Goal: Task Accomplishment & Management: Use online tool/utility

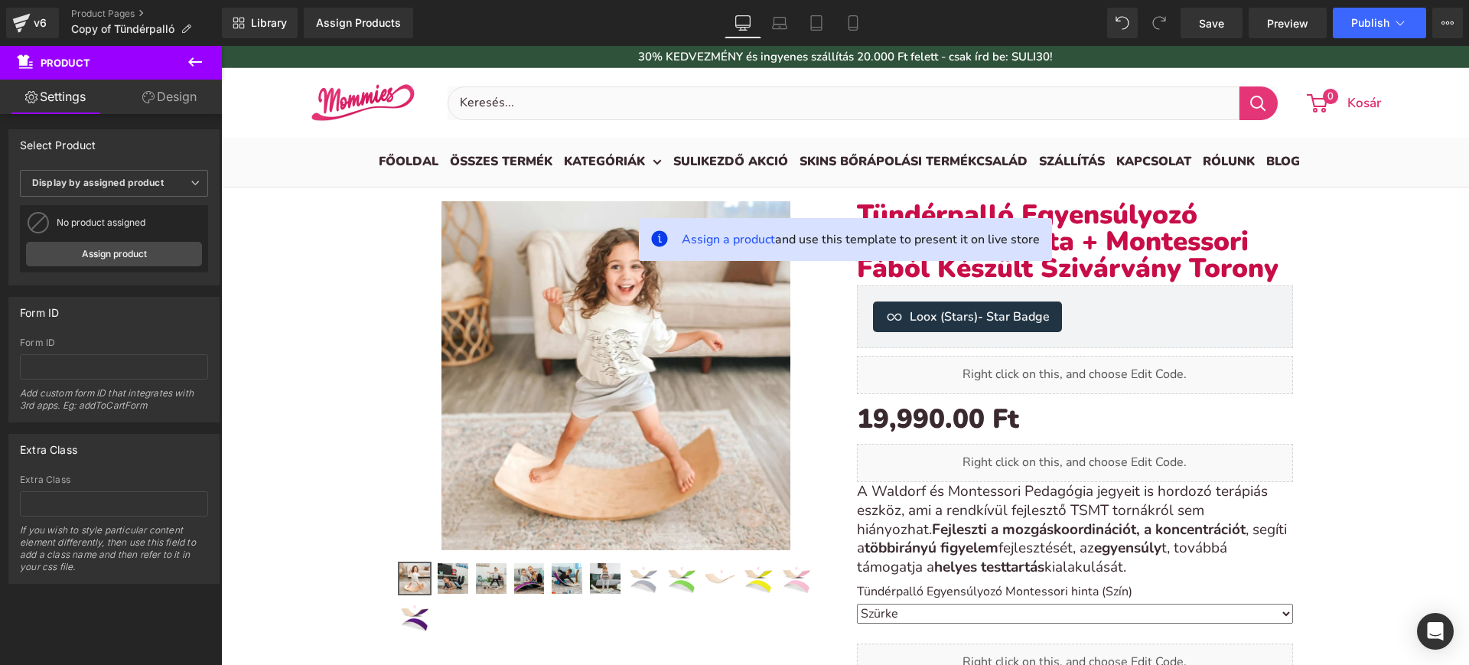
click at [31, 28] on div "v6" at bounding box center [40, 23] width 19 height 20
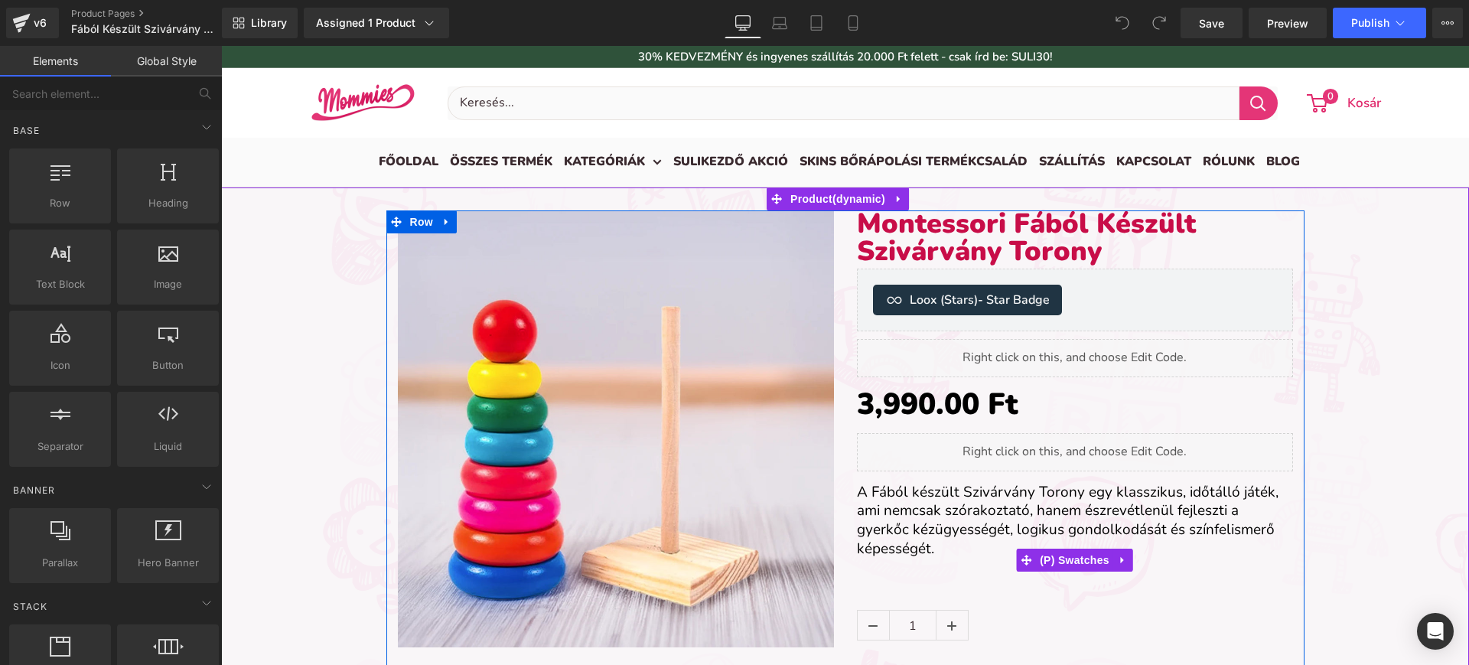
click at [934, 553] on div "Title Default Title" at bounding box center [1075, 560] width 436 height 23
click at [1109, 525] on link at bounding box center [1116, 520] width 16 height 18
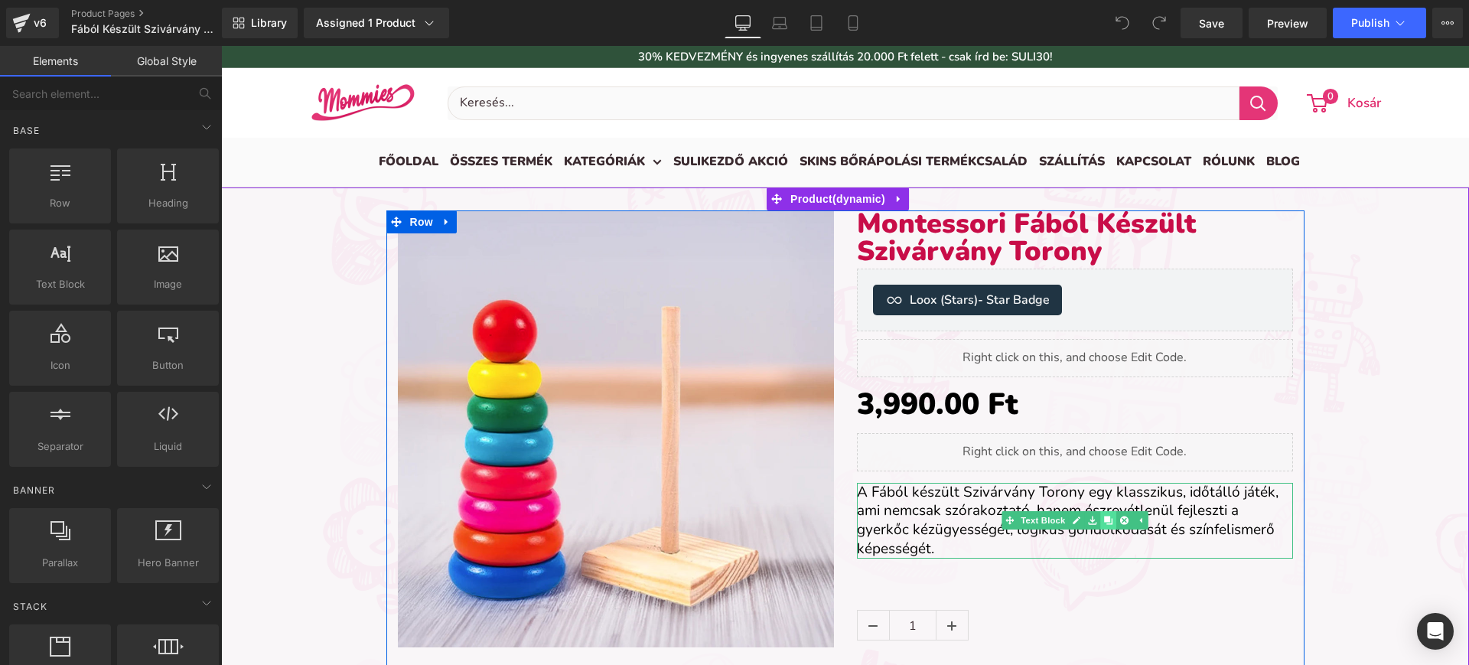
click at [1103, 522] on icon at bounding box center [1107, 520] width 8 height 8
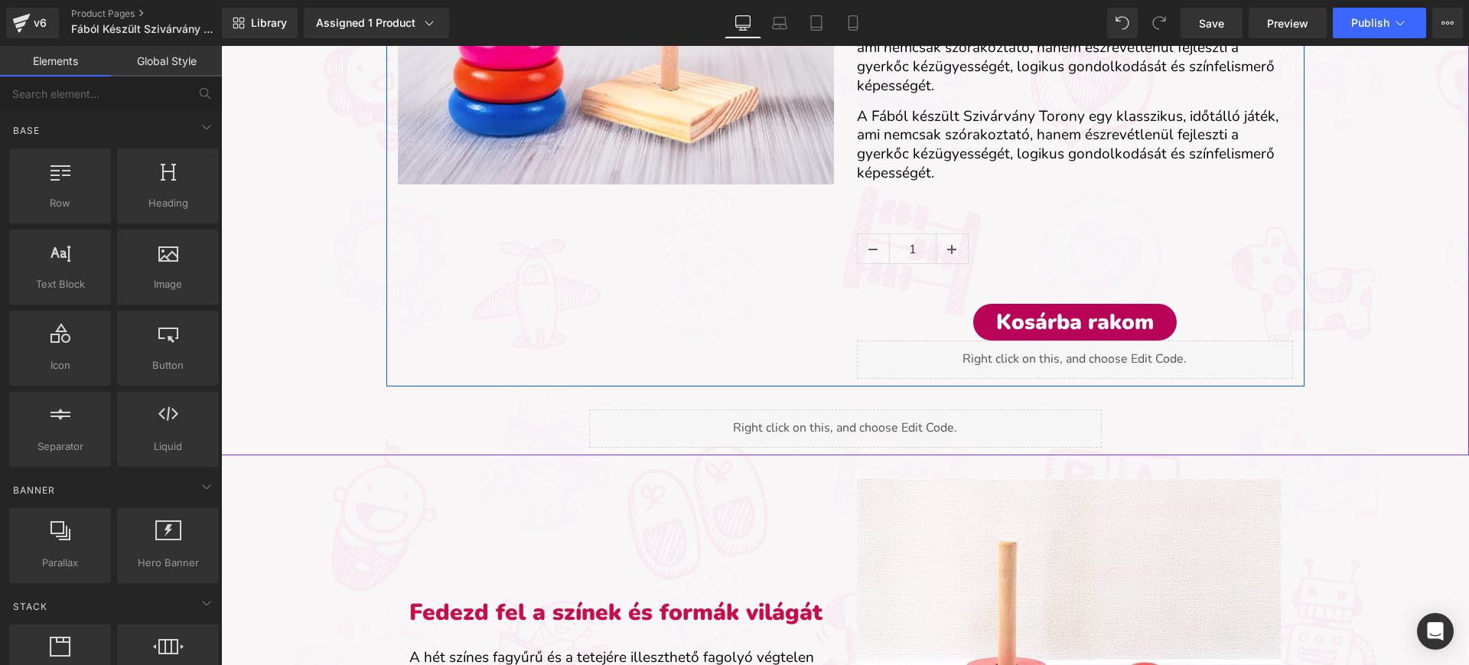
click at [881, 103] on div "Montessori Fából Készült Szivárvány Torony (P) Title Loox (Stars) - Star Badge …" at bounding box center [1074, 63] width 459 height 631
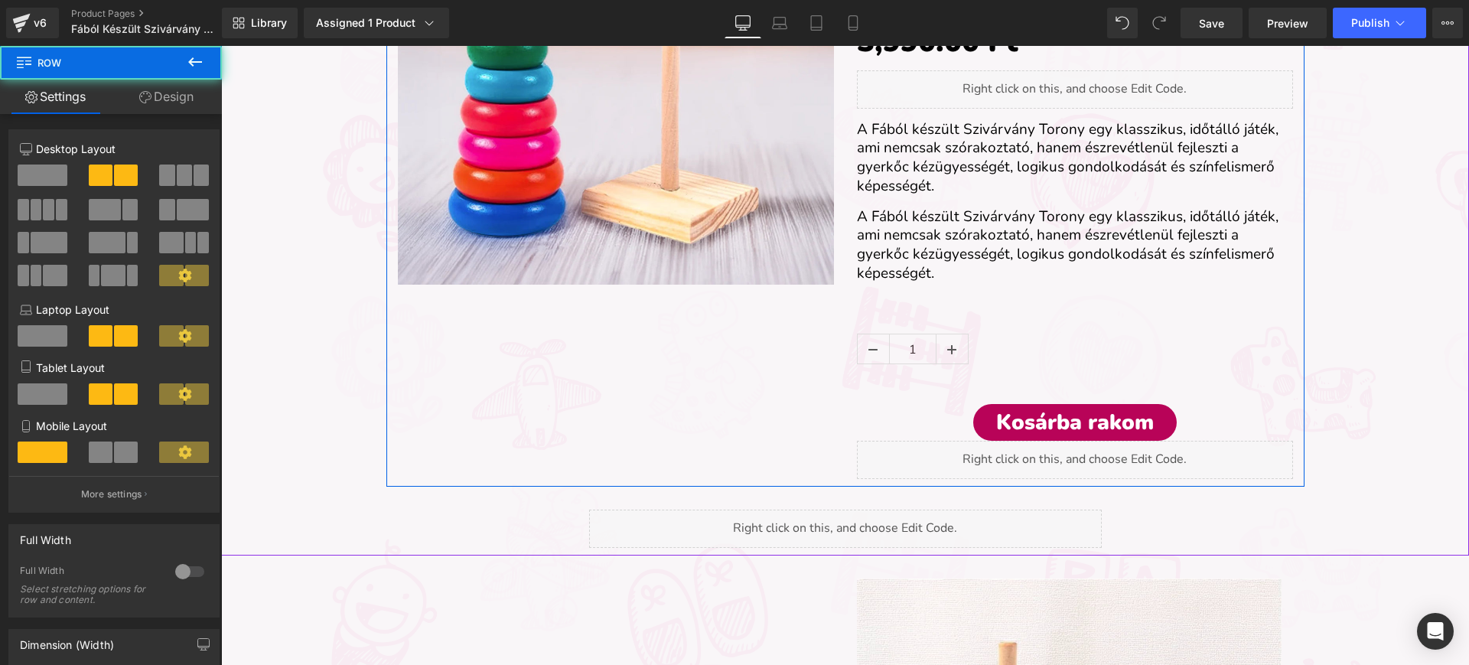
scroll to position [360, 0]
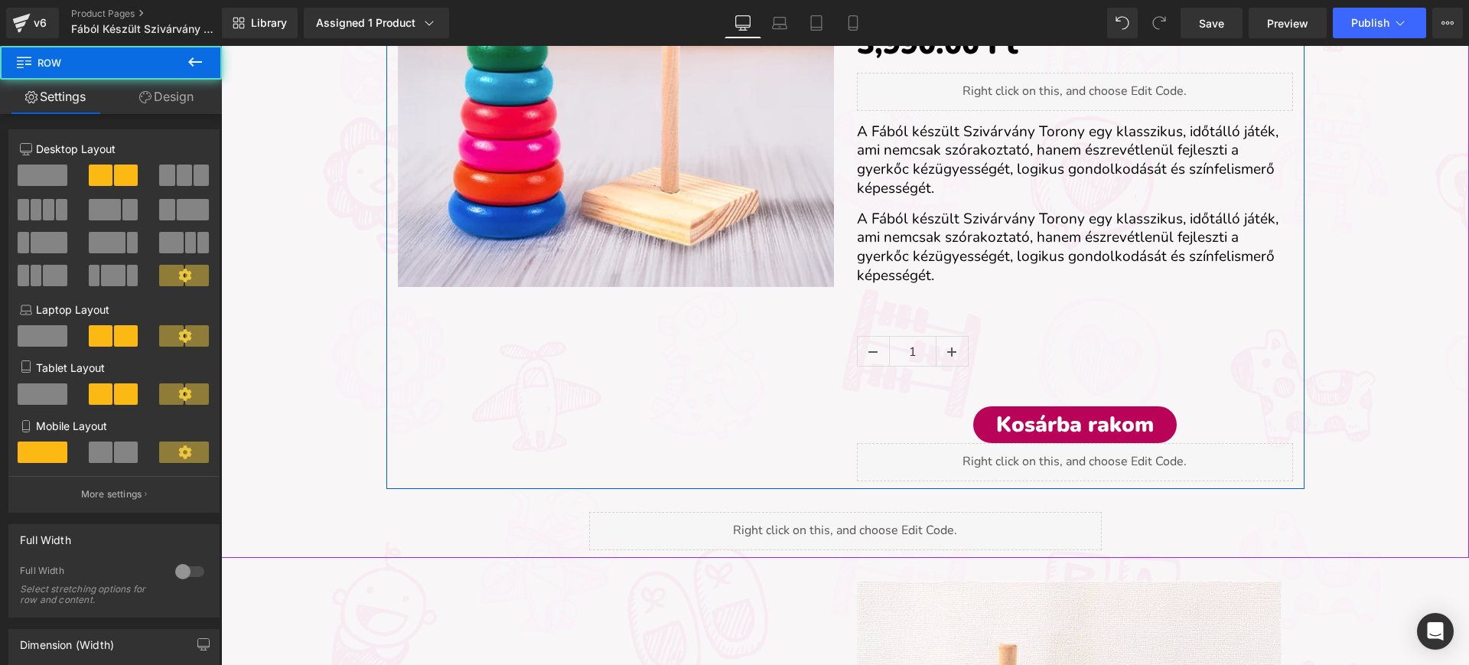
click at [890, 145] on font "A Fából készült Szivárvány Torony egy klasszikus, időtálló játék, ami nemcsak s…" at bounding box center [1068, 160] width 422 height 77
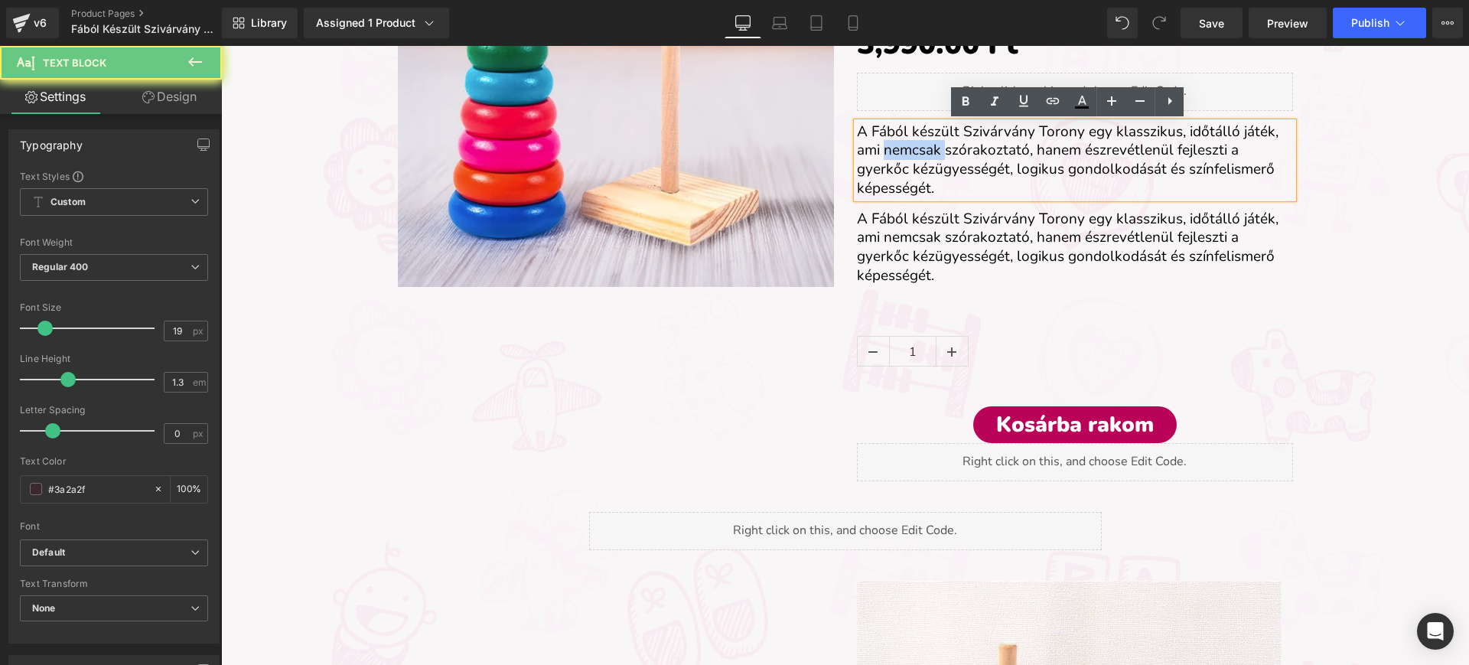
click at [890, 145] on font "A Fából készült Szivárvány Torony egy klasszikus, időtálló játék, ami nemcsak s…" at bounding box center [1068, 160] width 422 height 77
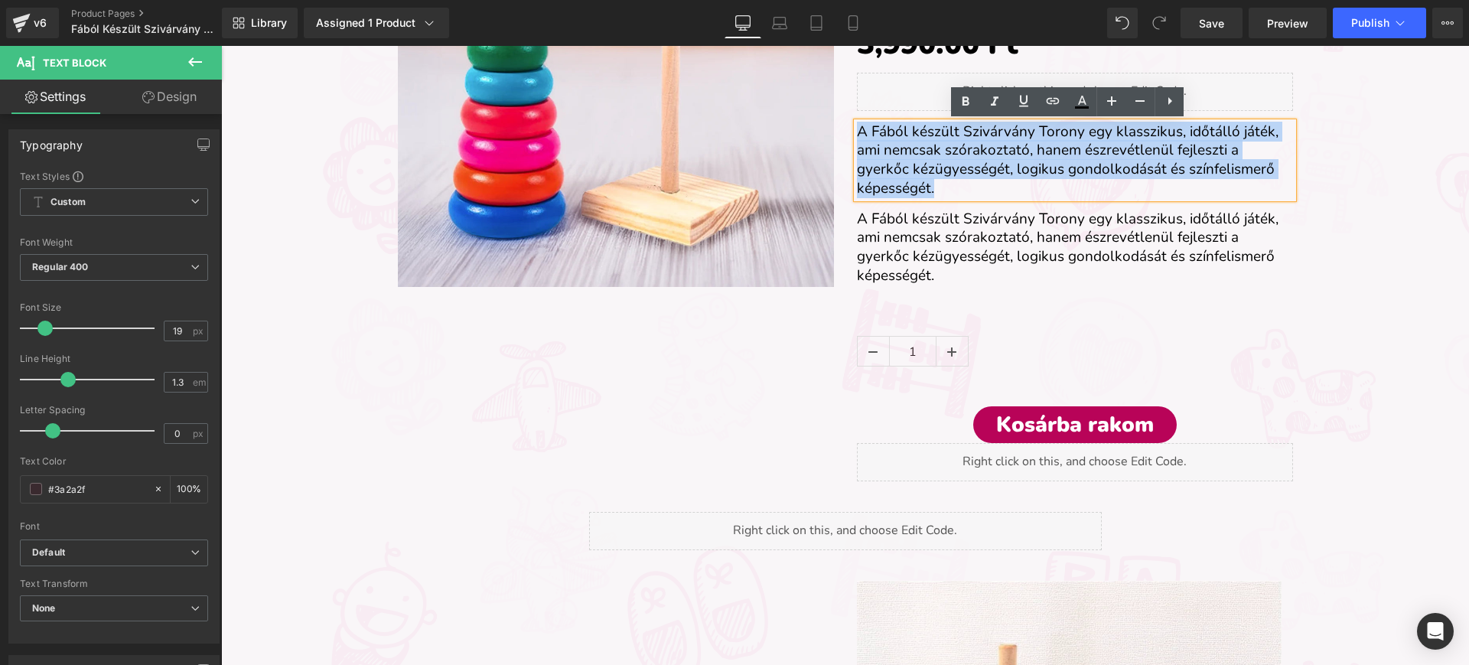
click at [890, 145] on font "A Fából készült Szivárvány Torony egy klasszikus, időtálló játék, ami nemcsak s…" at bounding box center [1068, 160] width 422 height 77
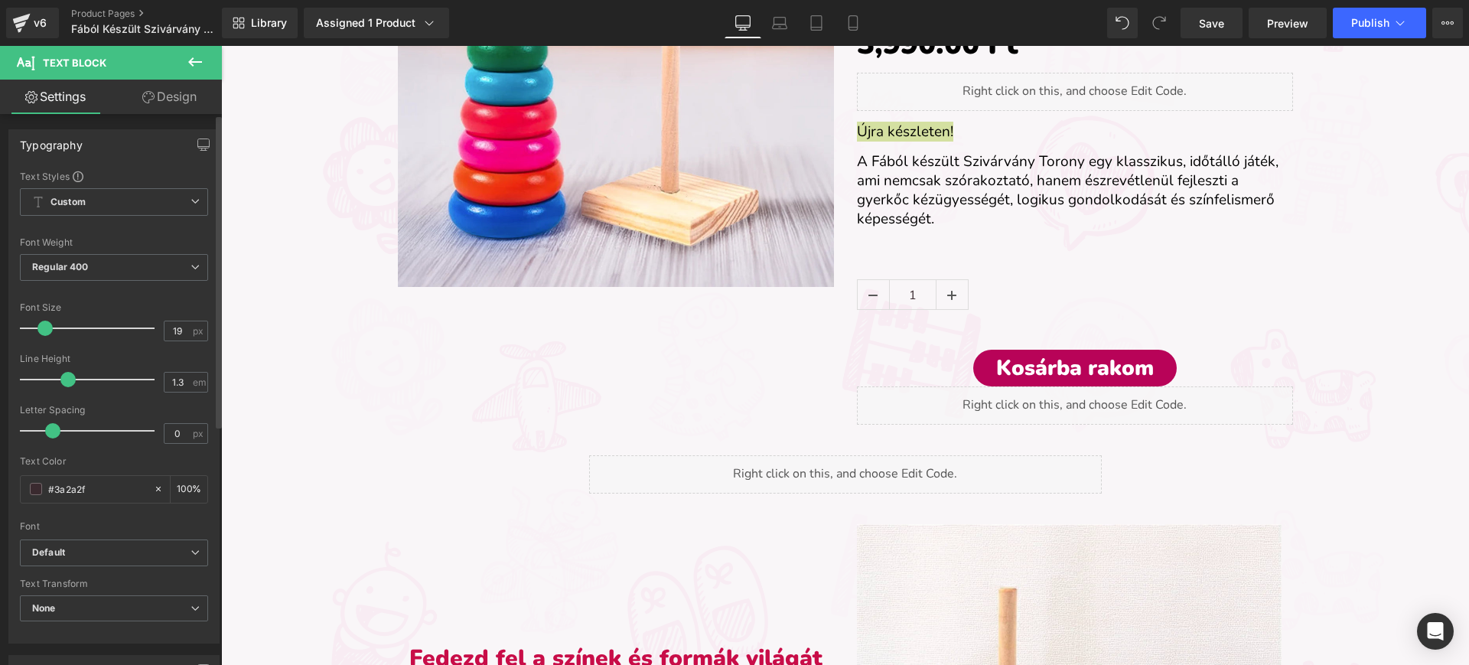
type input "1.9"
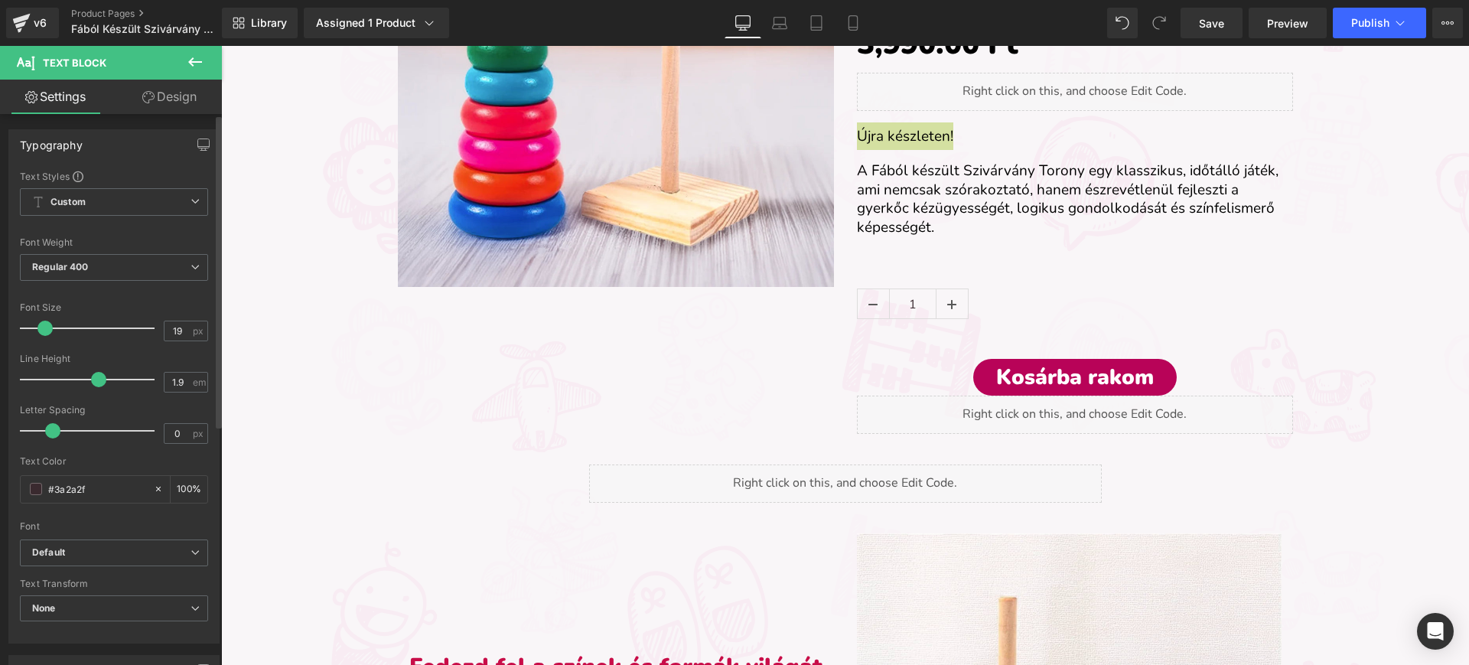
click at [95, 385] on div at bounding box center [91, 379] width 127 height 31
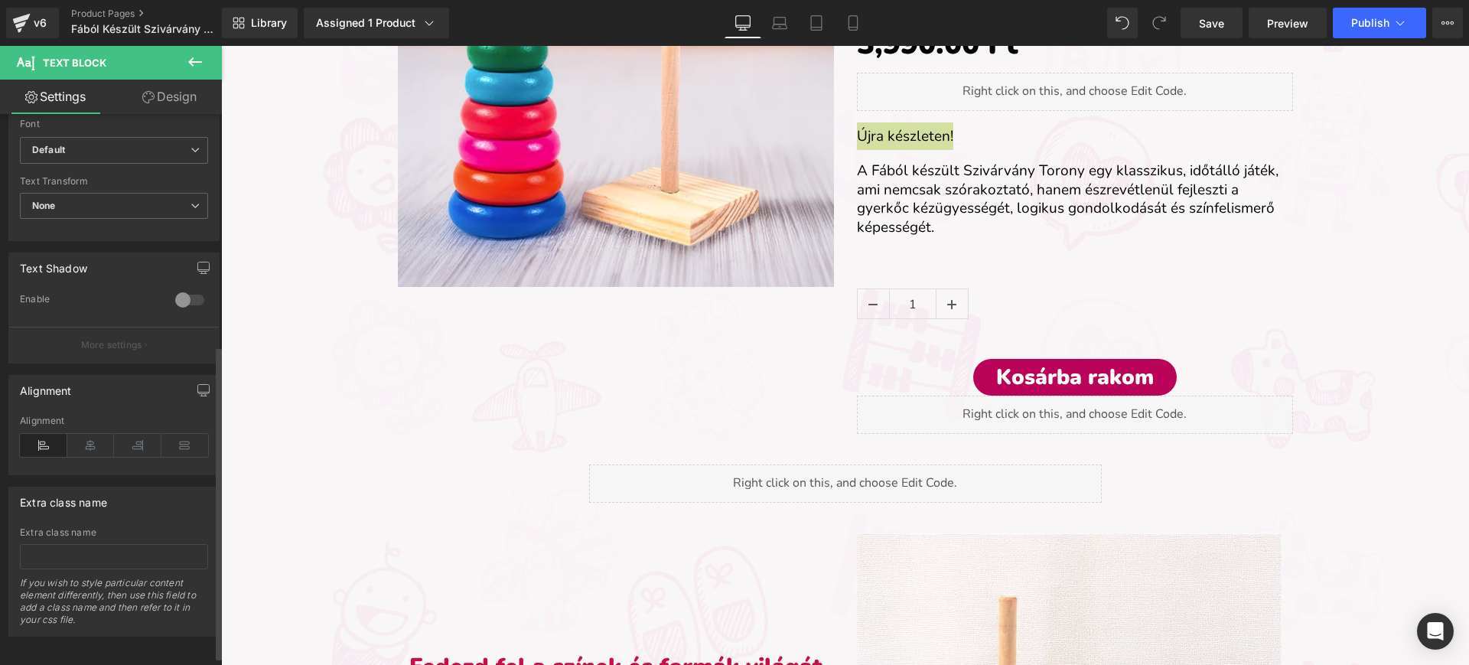
scroll to position [405, 0]
click at [96, 440] on icon at bounding box center [90, 443] width 47 height 23
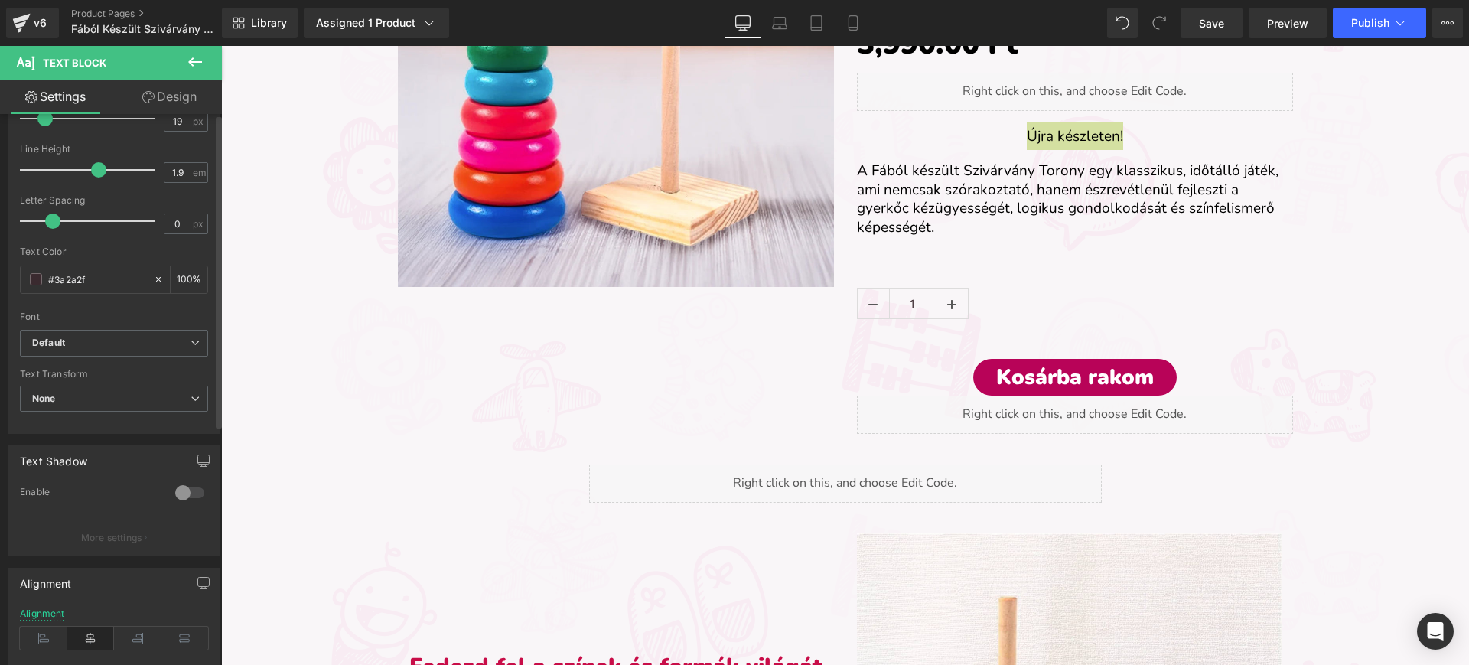
scroll to position [0, 0]
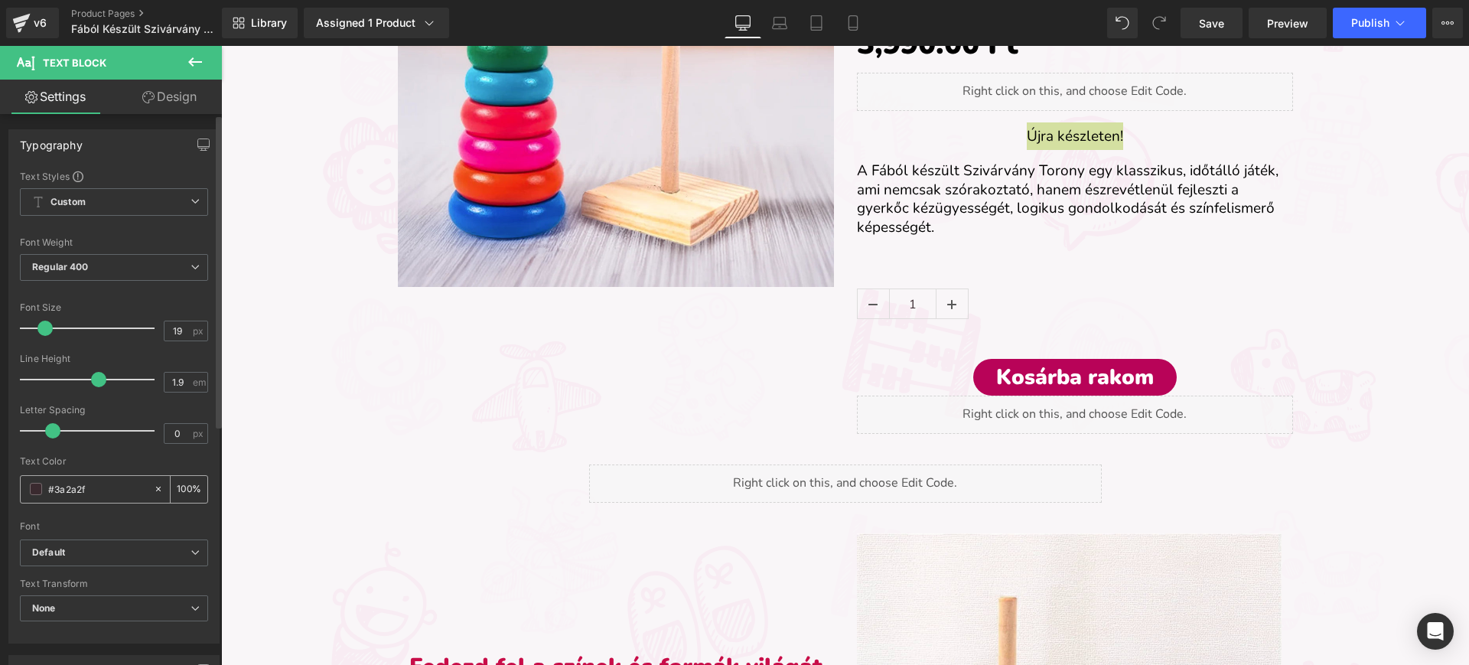
click at [37, 484] on span at bounding box center [36, 489] width 12 height 12
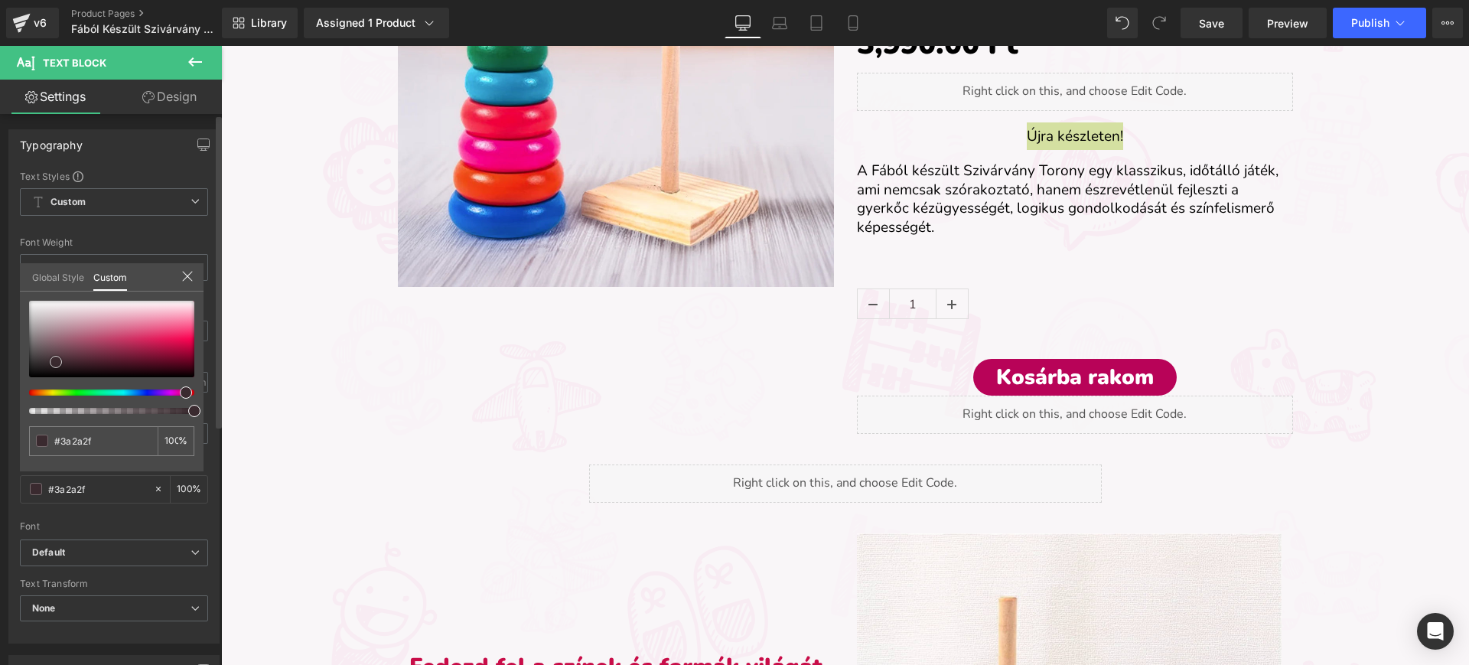
click at [167, 345] on div at bounding box center [111, 339] width 165 height 77
type input "#c5114a"
click at [185, 96] on img at bounding box center [92, 89] width 185 height 12
click at [120, 437] on input "#c5114a" at bounding box center [94, 441] width 81 height 16
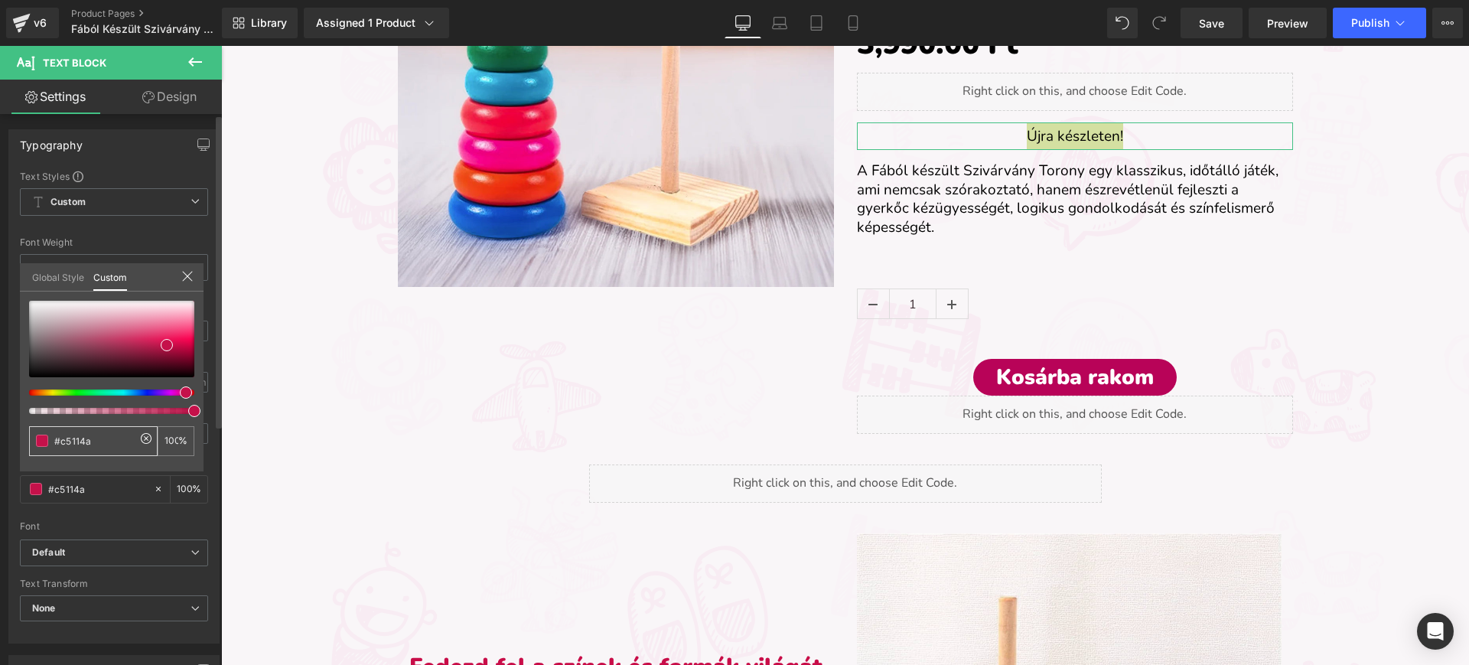
click at [120, 437] on input "#c5114a" at bounding box center [94, 441] width 81 height 16
paste input "#b80358"
type input "##b80358"
type input "0"
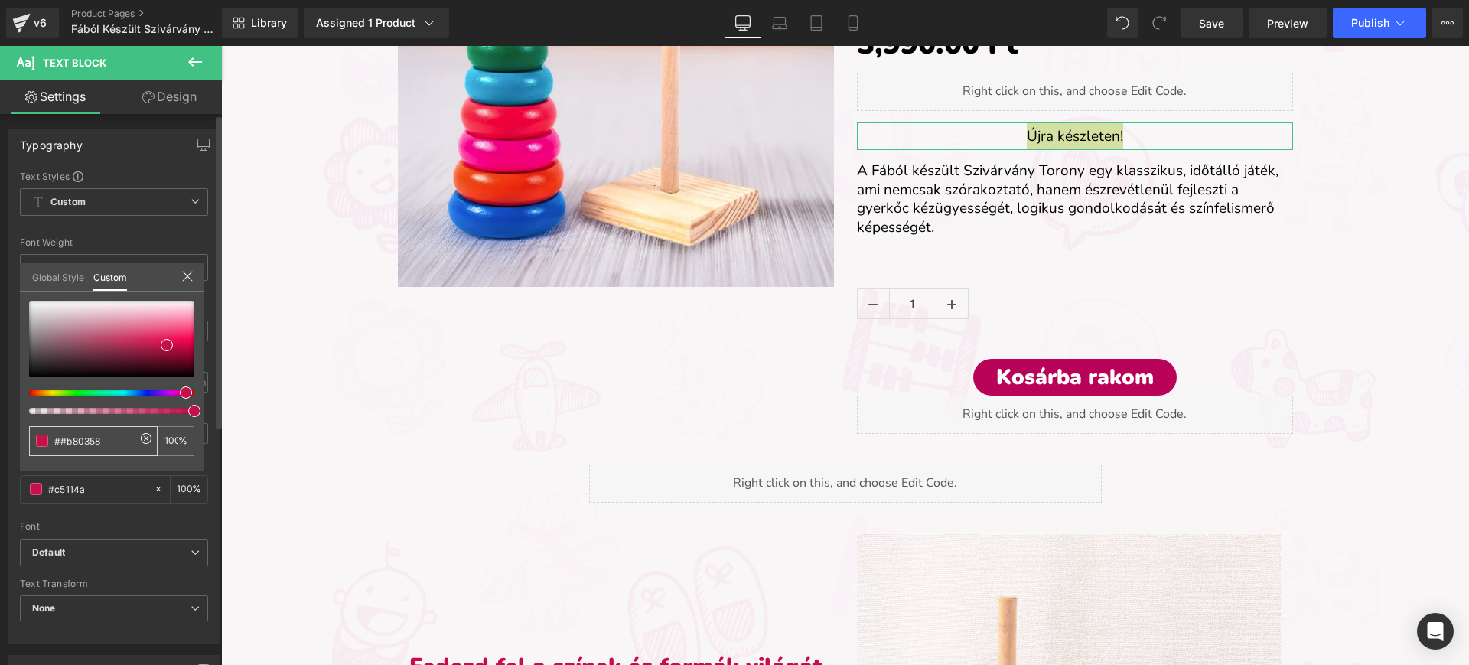
type input "0"
type input "#b80358"
type input "100"
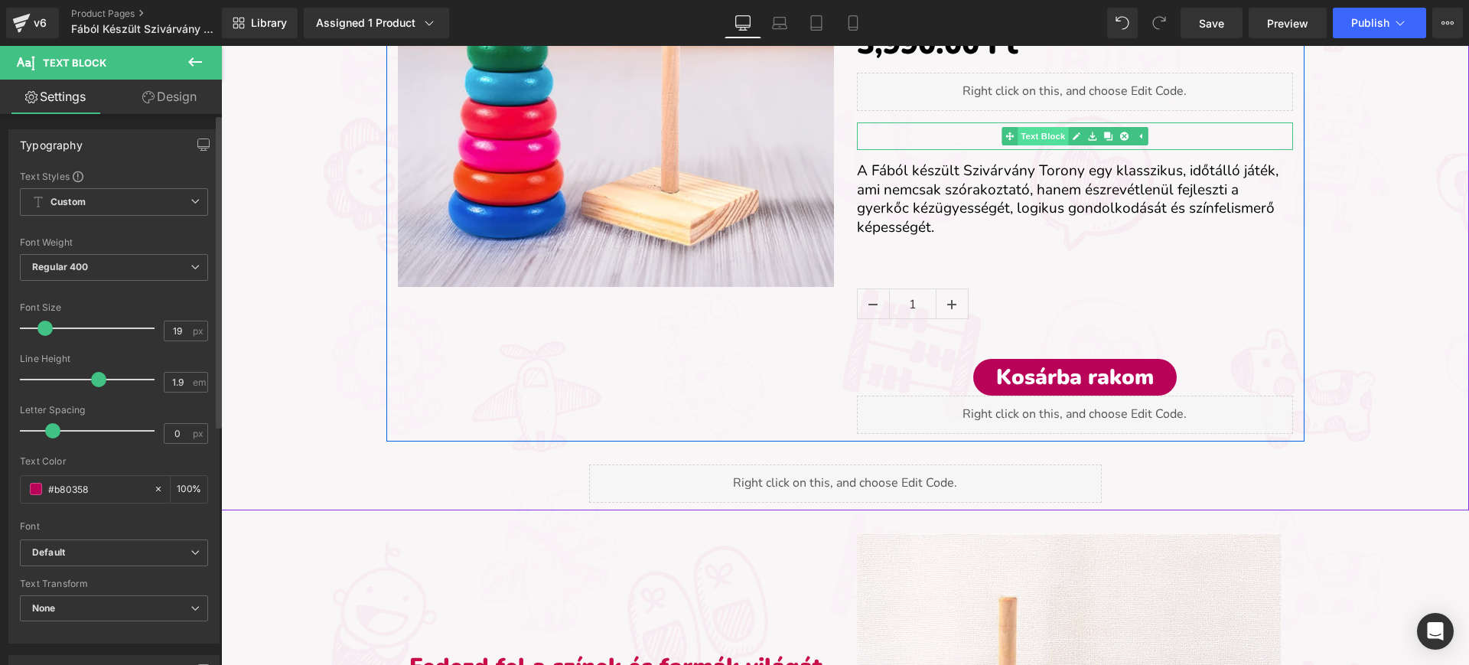
click at [1037, 133] on span "Text Block" at bounding box center [1043, 136] width 50 height 18
click at [1041, 133] on span "Text Block" at bounding box center [1066, 137] width 50 height 18
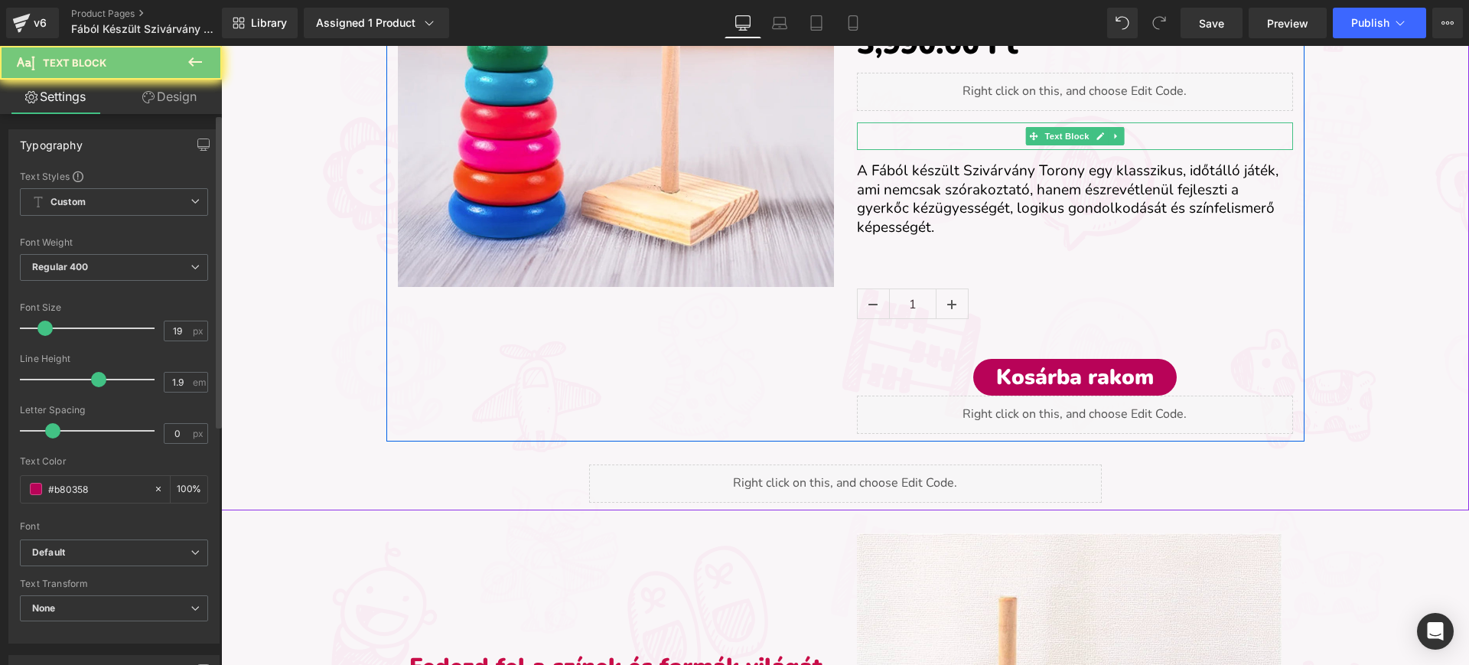
click at [1007, 132] on p "Újra készleten!" at bounding box center [1075, 136] width 436 height 28
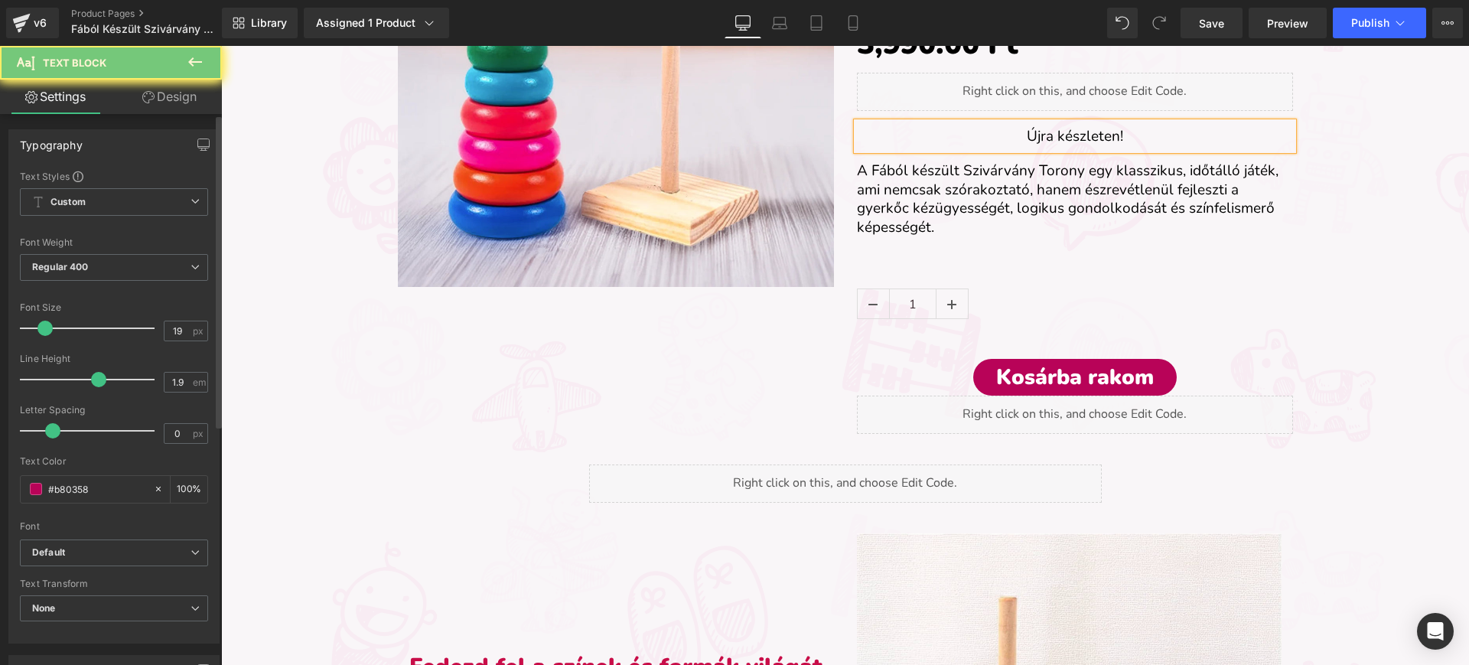
click at [1007, 132] on p "Újra készleten!" at bounding box center [1075, 136] width 436 height 28
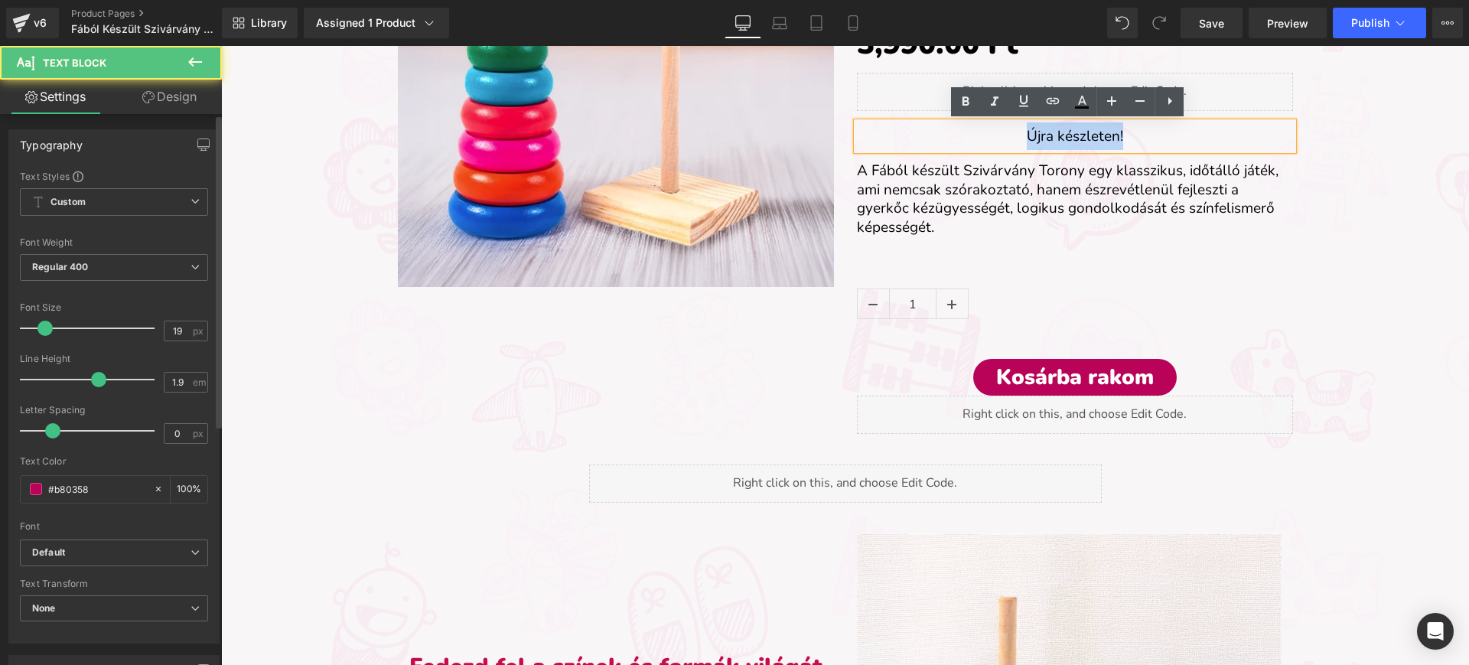
click at [1007, 132] on p "Újra készleten!" at bounding box center [1075, 136] width 436 height 28
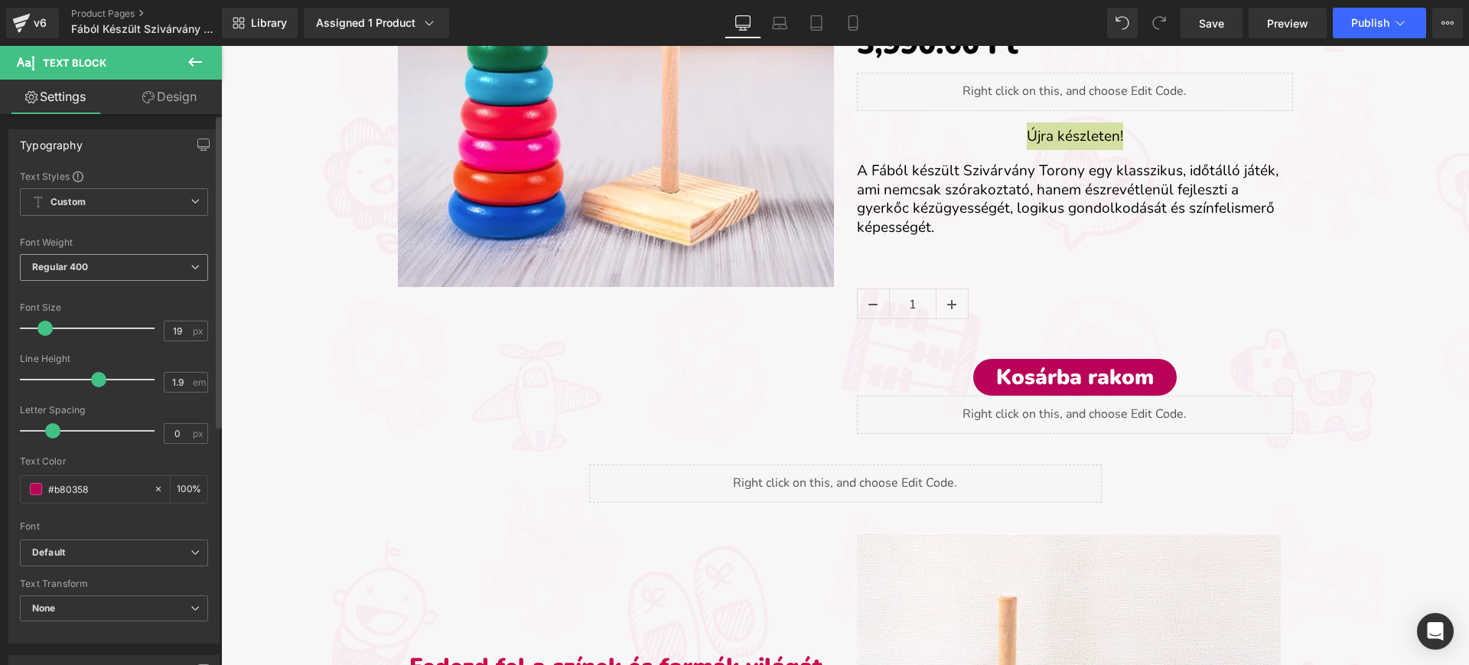
click at [105, 269] on span "Regular 400" at bounding box center [114, 267] width 188 height 27
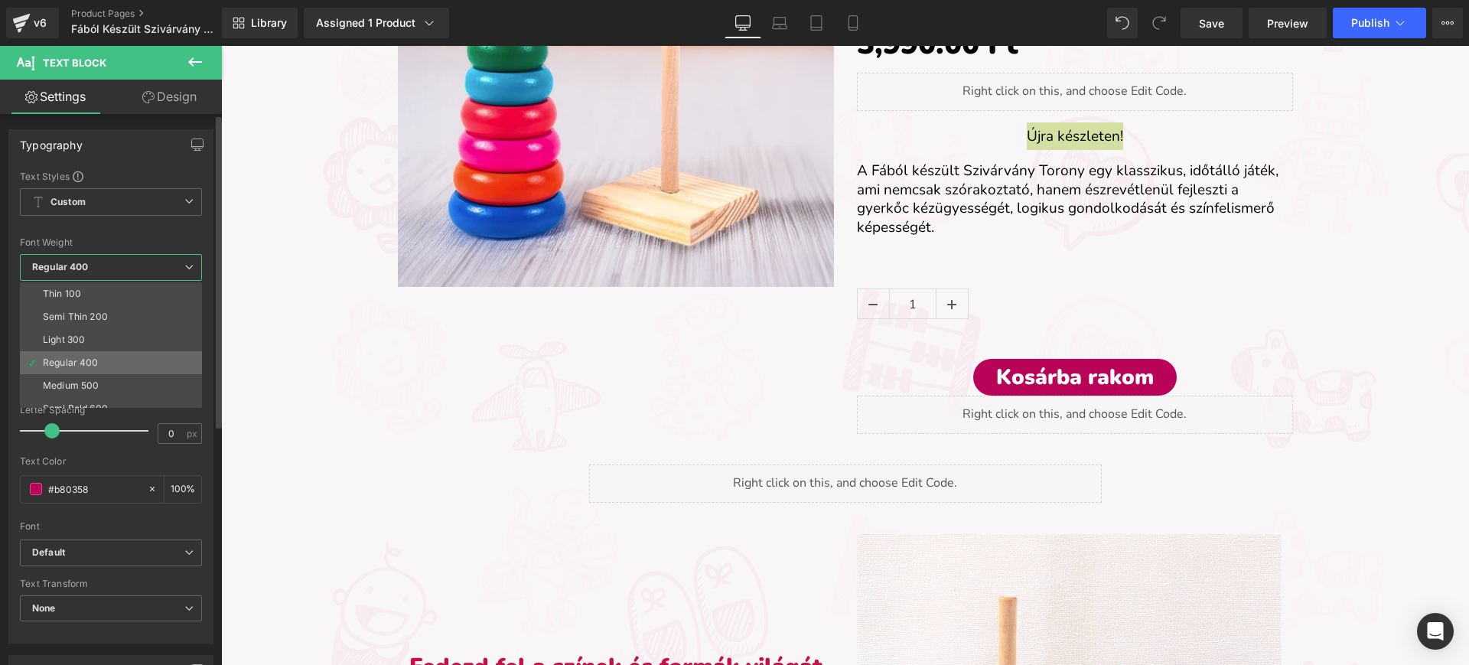
scroll to position [127, 0]
click at [101, 335] on li "Boldest 900" at bounding box center [114, 327] width 189 height 23
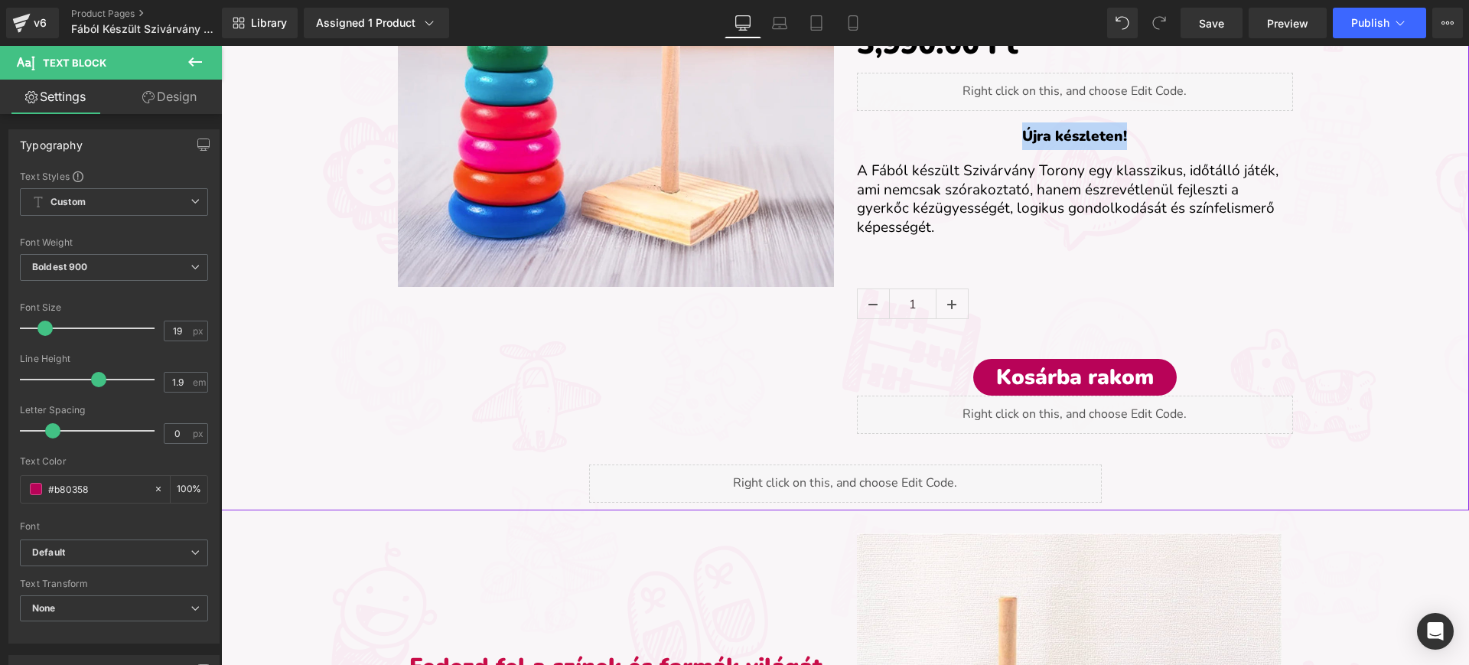
click at [516, 378] on div "Sale Off (P) Image Montessori Fából Készült Szivárvány Torony (P) Title Loox (S…" at bounding box center [845, 145] width 918 height 591
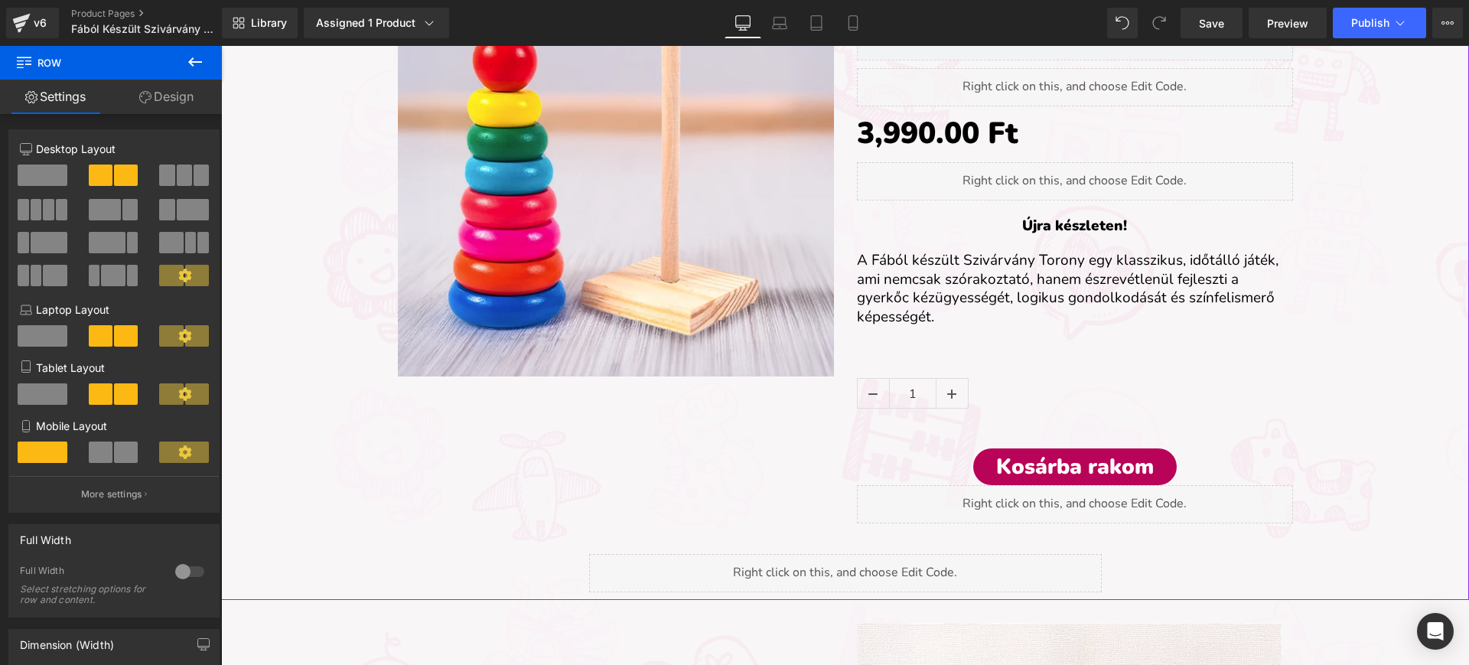
scroll to position [270, 0]
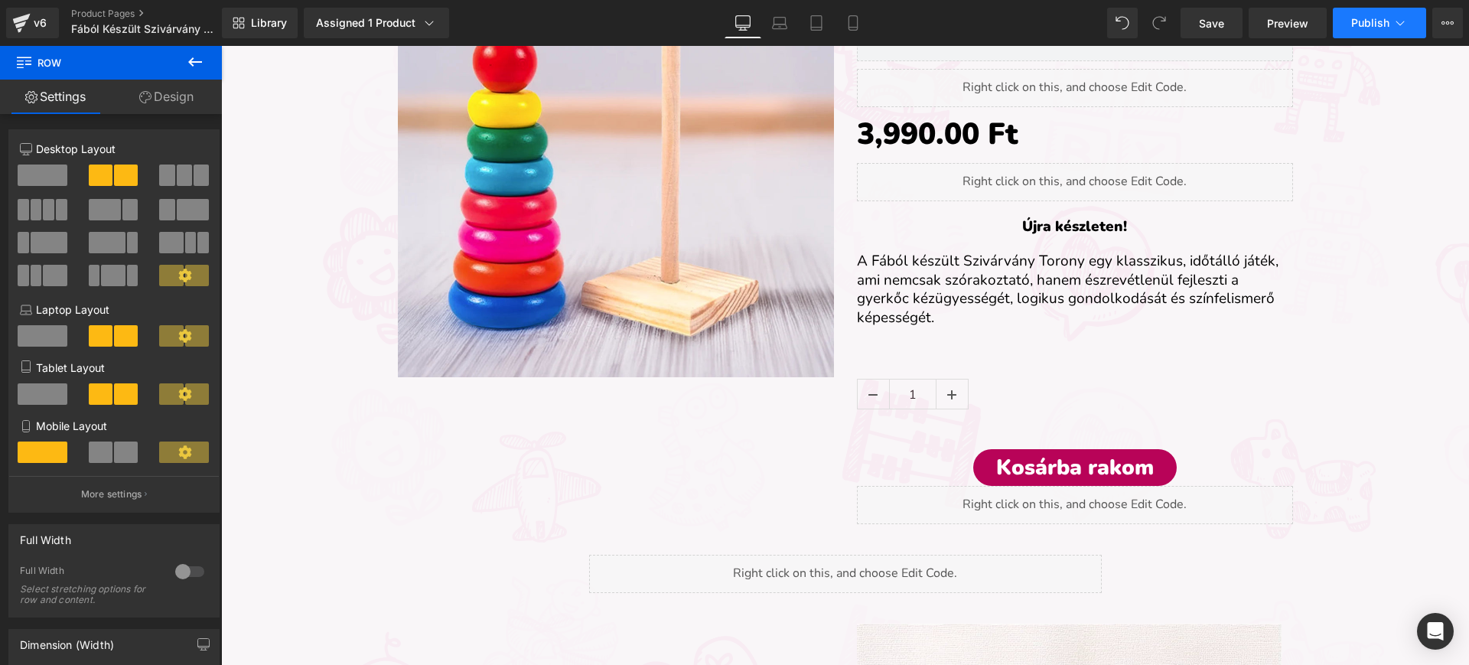
click at [1400, 27] on icon at bounding box center [1399, 22] width 15 height 15
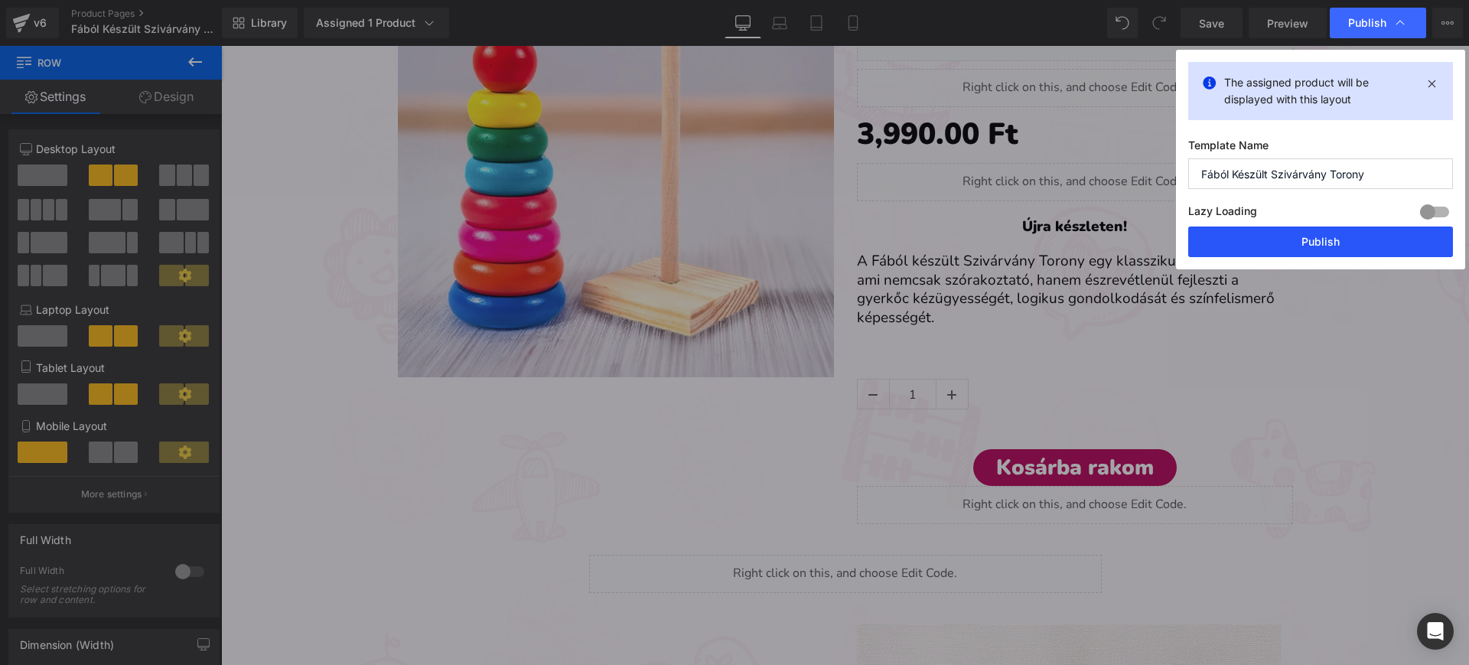
click at [1275, 240] on button "Publish" at bounding box center [1320, 241] width 265 height 31
